Goal: Transaction & Acquisition: Book appointment/travel/reservation

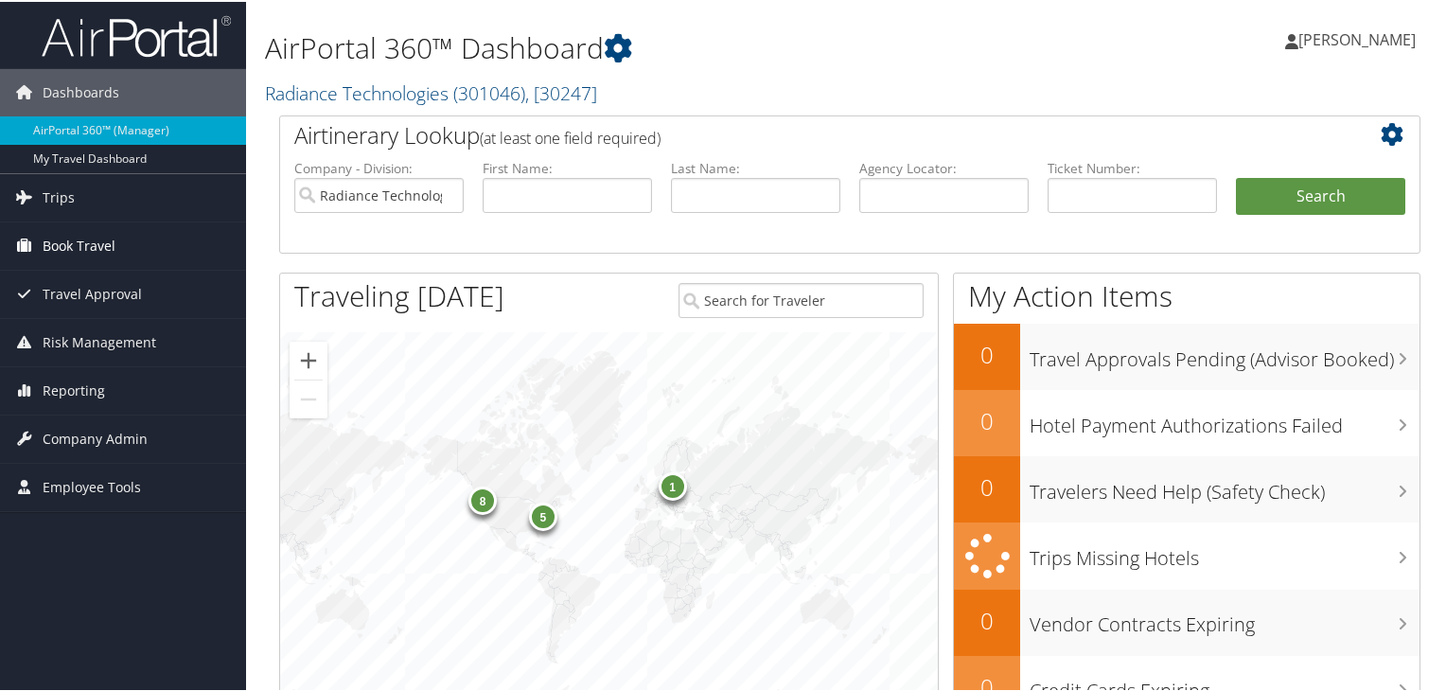
click at [105, 245] on span "Book Travel" at bounding box center [79, 244] width 73 height 47
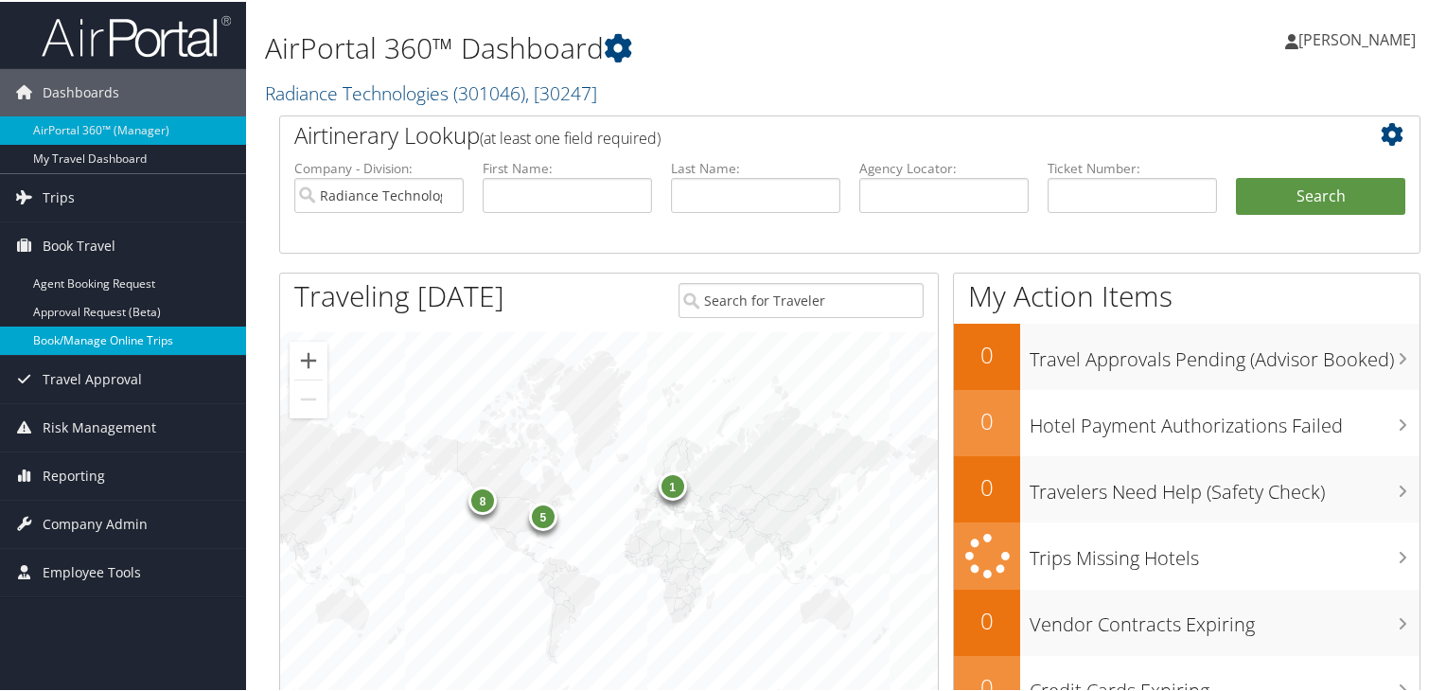
click at [129, 333] on link "Book/Manage Online Trips" at bounding box center [123, 339] width 246 height 28
